Goal: Task Accomplishment & Management: Manage account settings

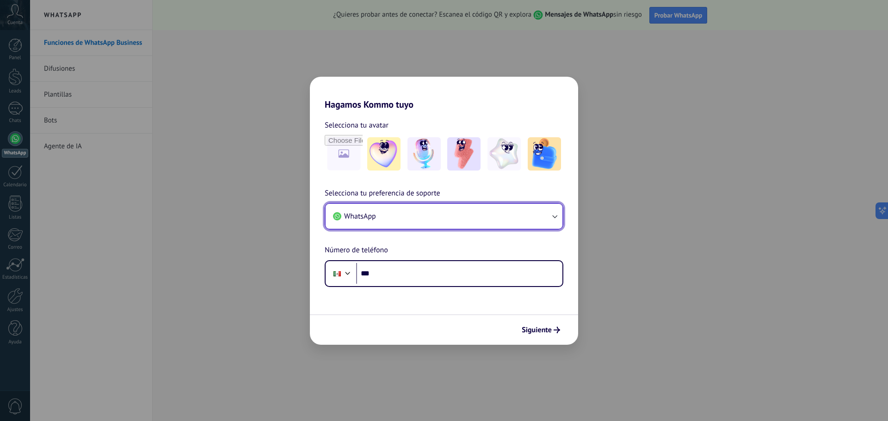
click at [395, 216] on button "WhatsApp" at bounding box center [444, 216] width 237 height 25
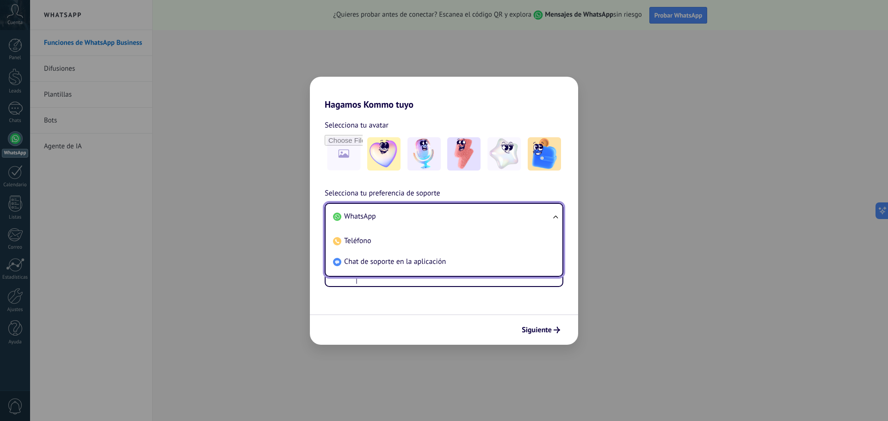
click at [357, 215] on span "WhatsApp" at bounding box center [360, 216] width 32 height 9
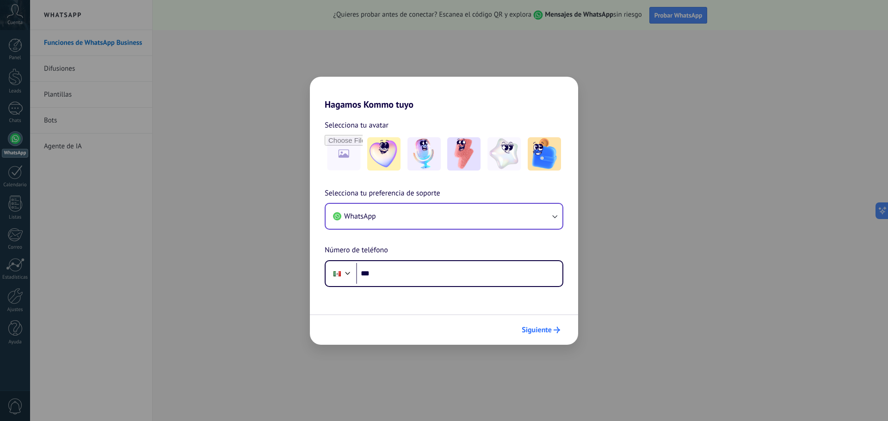
click at [542, 327] on span "Siguiente" at bounding box center [537, 330] width 30 height 6
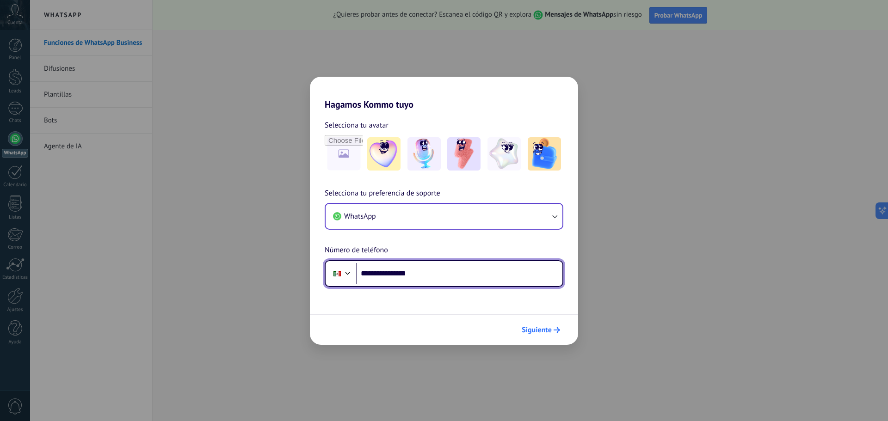
type input "**********"
click at [537, 327] on span "Siguiente" at bounding box center [537, 330] width 30 height 6
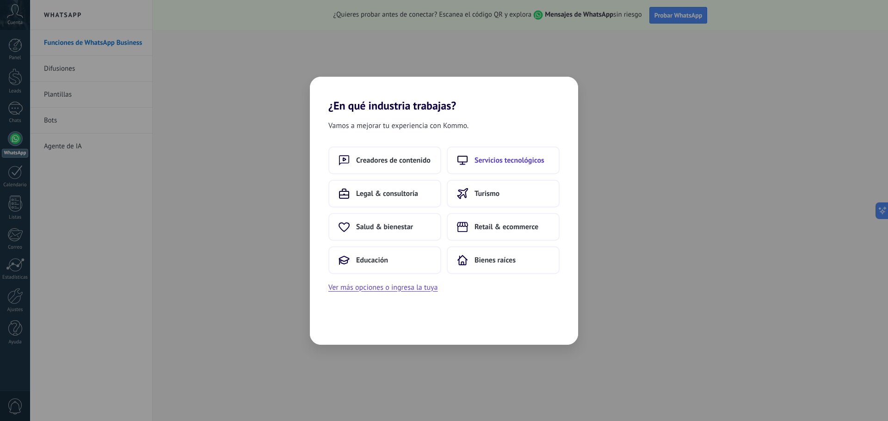
click at [487, 167] on button "Servicios tecnológicos" at bounding box center [503, 161] width 113 height 28
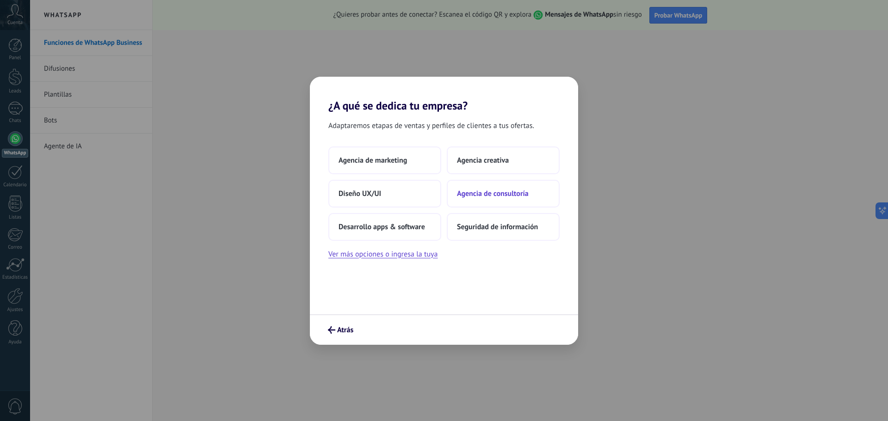
click at [465, 188] on button "Agencia de consultoría" at bounding box center [503, 194] width 113 height 28
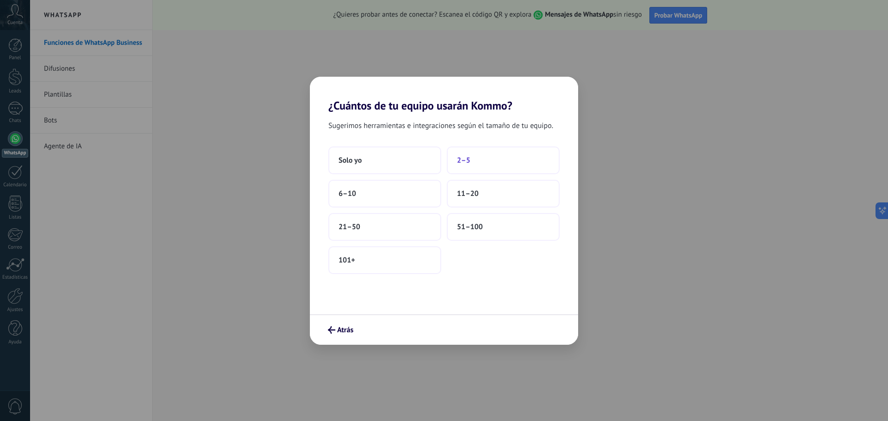
click at [463, 166] on button "2–5" at bounding box center [503, 161] width 113 height 28
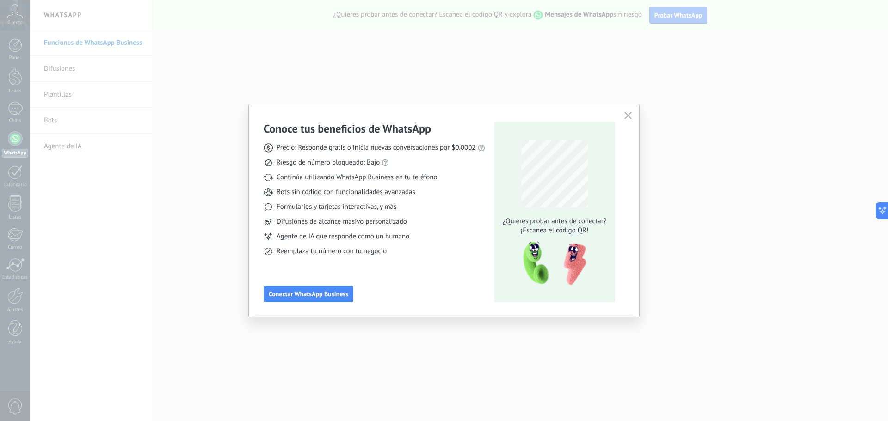
click at [628, 115] on icon "button" at bounding box center [627, 115] width 7 height 7
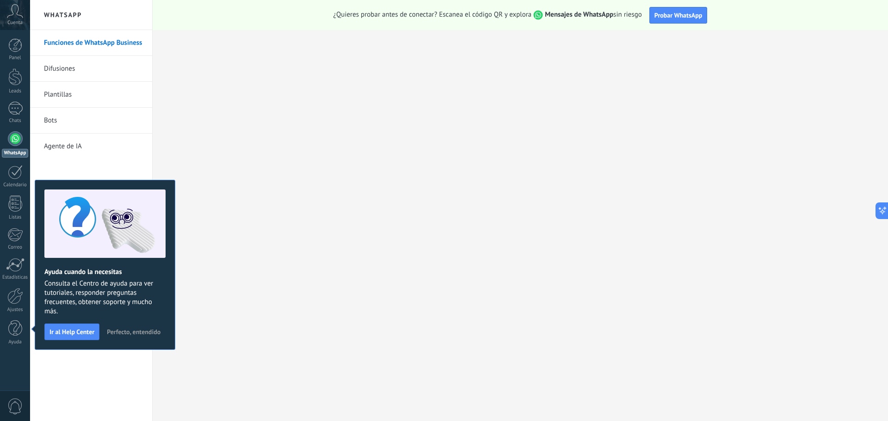
click at [120, 333] on span "Perfecto, entendido" at bounding box center [134, 332] width 54 height 6
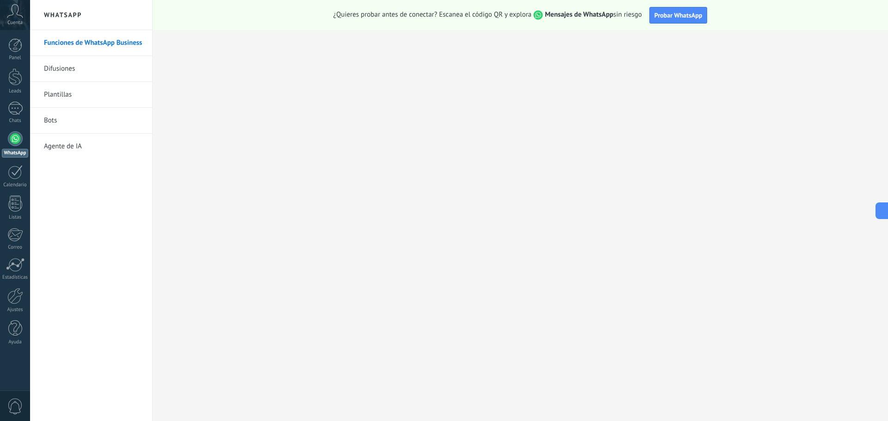
click at [18, 18] on div "Cuenta" at bounding box center [15, 15] width 30 height 30
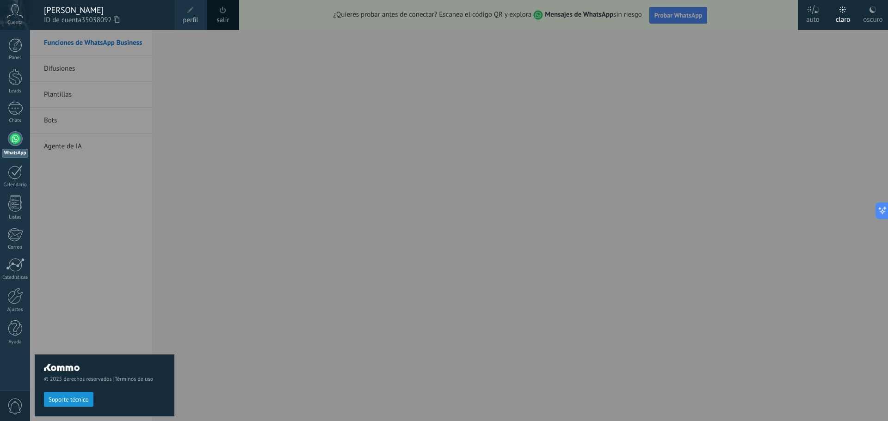
click at [18, 18] on div "Cuenta" at bounding box center [15, 15] width 30 height 30
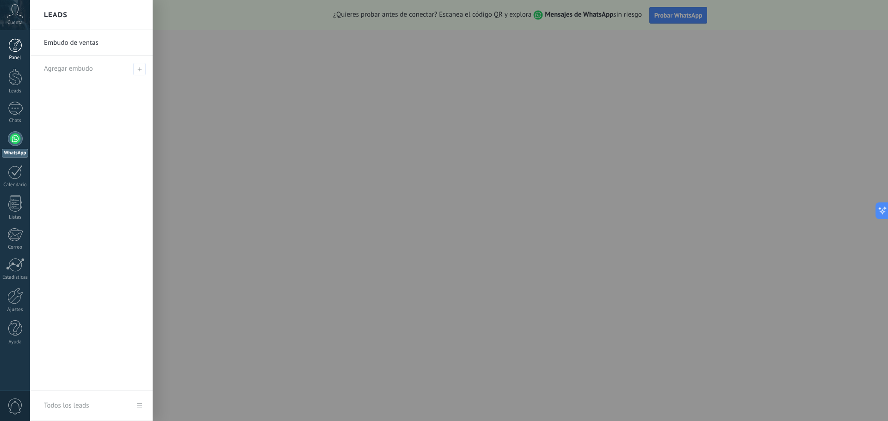
click at [14, 39] on div at bounding box center [15, 45] width 14 height 14
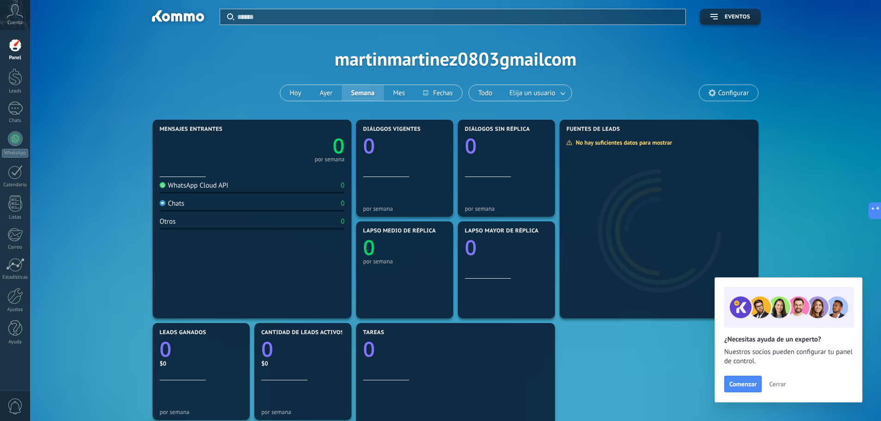
click at [777, 377] on div "Comenzar Cerrar" at bounding box center [788, 384] width 129 height 17
click at [774, 381] on span "Cerrar" at bounding box center [777, 384] width 17 height 6
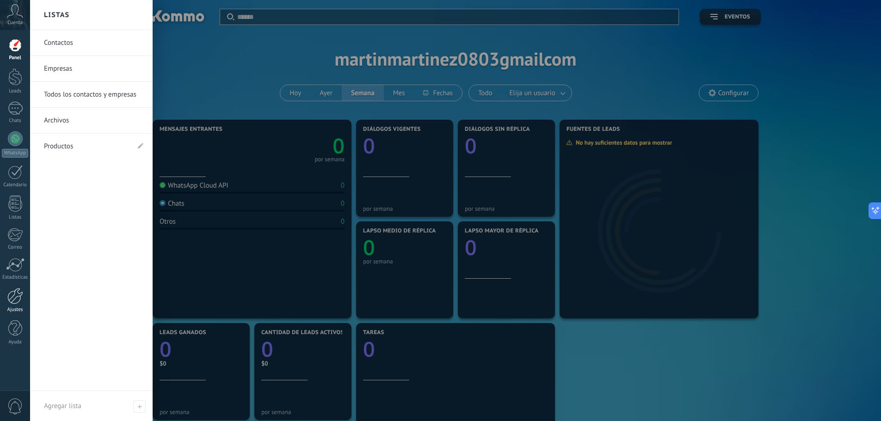
click at [23, 300] on link "Ajustes" at bounding box center [15, 300] width 30 height 25
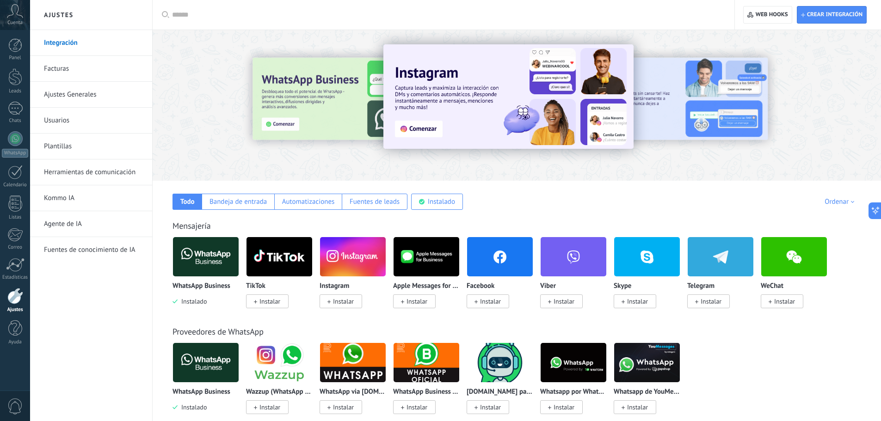
click at [89, 94] on link "Ajustes Generales" at bounding box center [93, 95] width 99 height 26
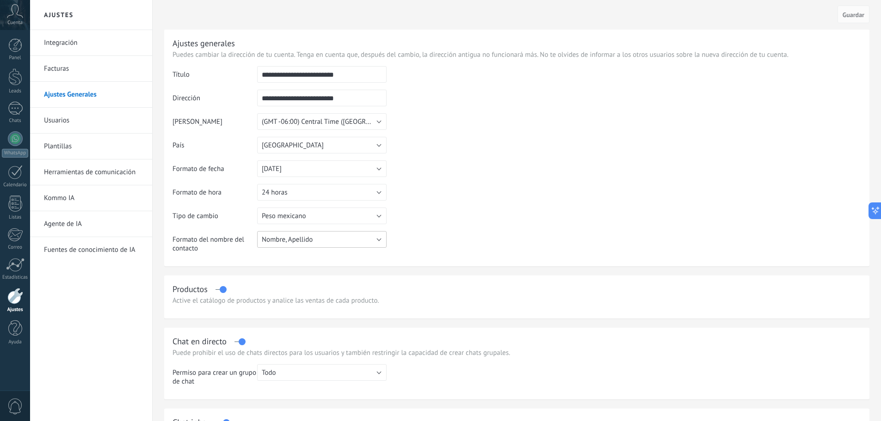
click at [319, 238] on button "Nombre, Apellido" at bounding box center [321, 239] width 129 height 17
click at [319, 238] on span "Nombre, Apellido" at bounding box center [318, 239] width 132 height 9
click at [334, 77] on input "**********" at bounding box center [321, 74] width 129 height 17
drag, startPoint x: 369, startPoint y: 74, endPoint x: 185, endPoint y: 74, distance: 184.5
click at [185, 74] on tr "**********" at bounding box center [516, 78] width 689 height 24
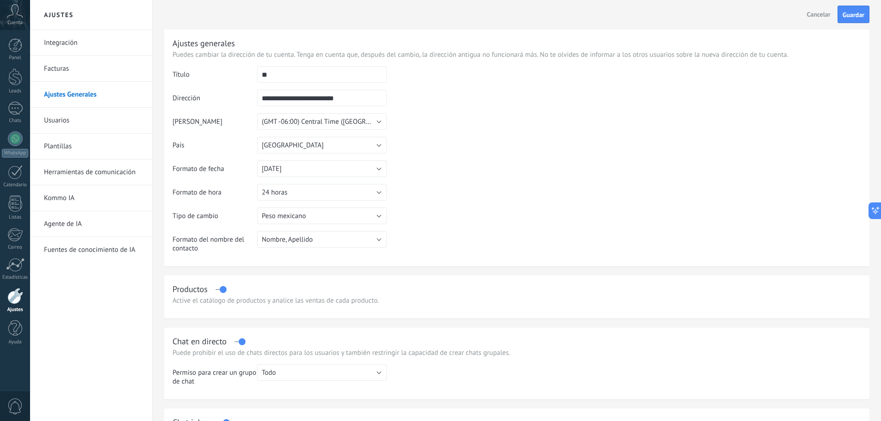
type input "*"
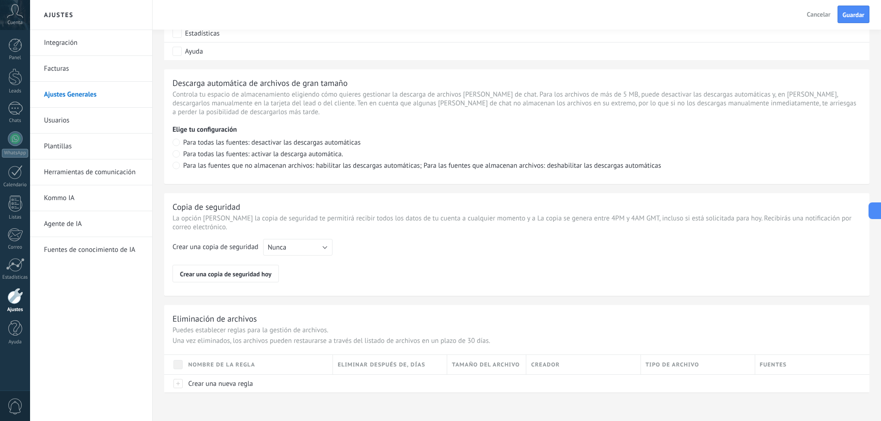
scroll to position [589, 0]
type input "****"
click at [283, 252] on button "Nunca" at bounding box center [297, 246] width 69 height 17
click at [283, 265] on span "Cada semana" at bounding box center [294, 262] width 72 height 9
click at [843, 12] on span "Guardar" at bounding box center [854, 15] width 22 height 6
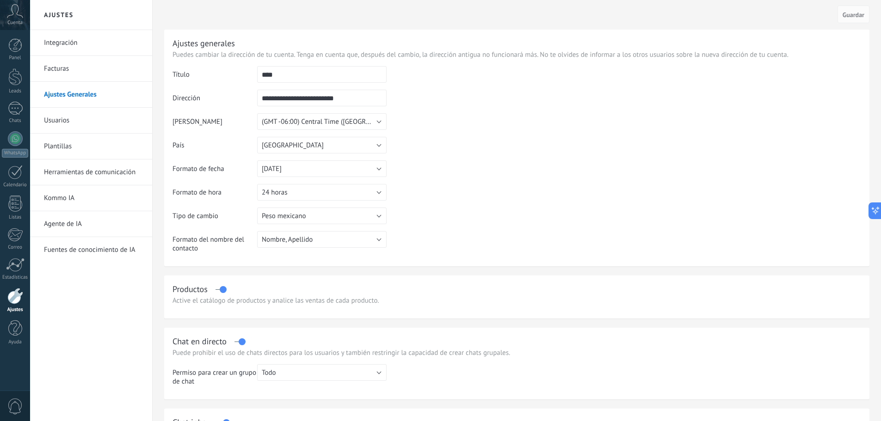
drag, startPoint x: 362, startPoint y: 101, endPoint x: 194, endPoint y: 98, distance: 167.9
click at [197, 99] on tr "**********" at bounding box center [516, 102] width 689 height 24
type input "*"
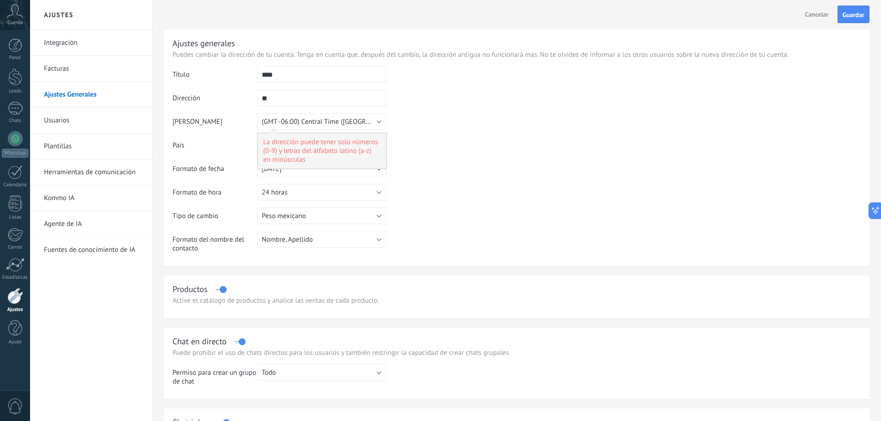
type input "*"
click at [850, 23] on div "Cancelar Guardar" at bounding box center [516, 15] width 705 height 30
click at [848, 13] on span "Guardar" at bounding box center [854, 15] width 22 height 6
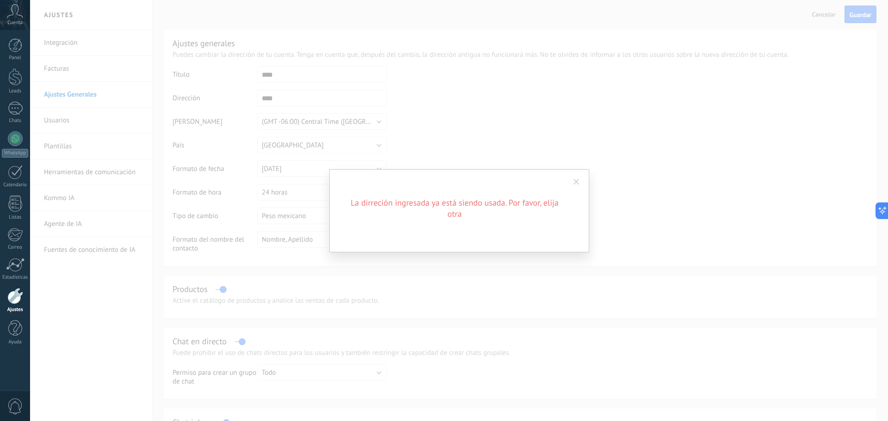
click at [577, 182] on span at bounding box center [576, 182] width 6 height 6
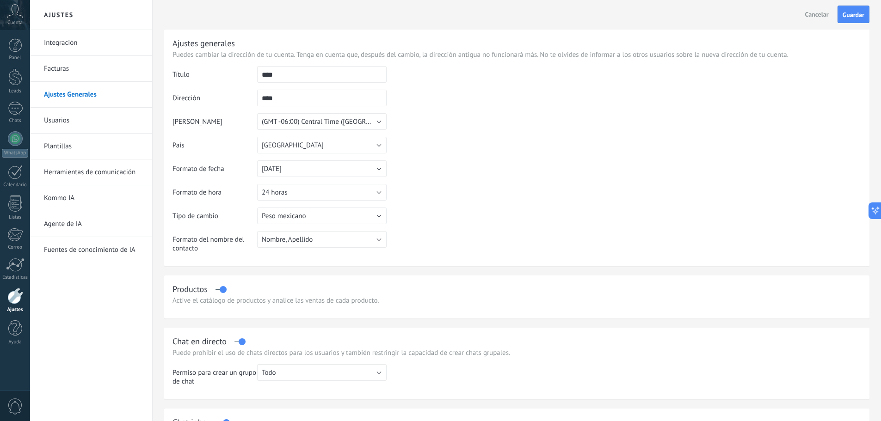
click at [280, 99] on input "****" at bounding box center [321, 98] width 129 height 17
type input "*****"
click at [859, 10] on button "Guardar" at bounding box center [853, 15] width 32 height 18
